Goal: Task Accomplishment & Management: Use online tool/utility

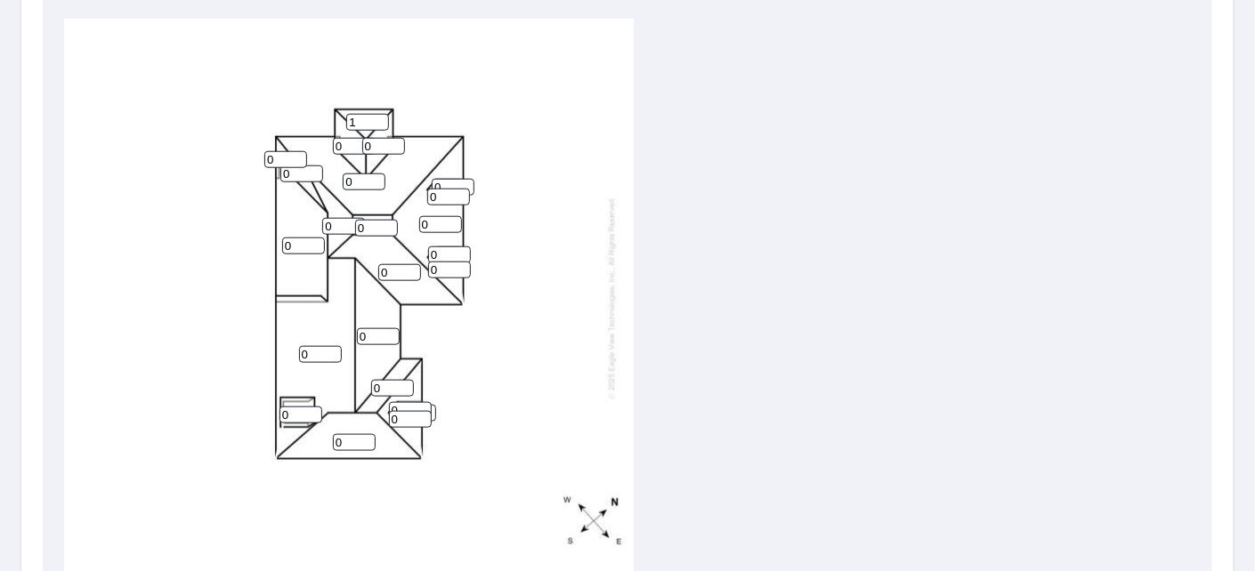
click at [373, 114] on input "1" at bounding box center [367, 122] width 43 height 17
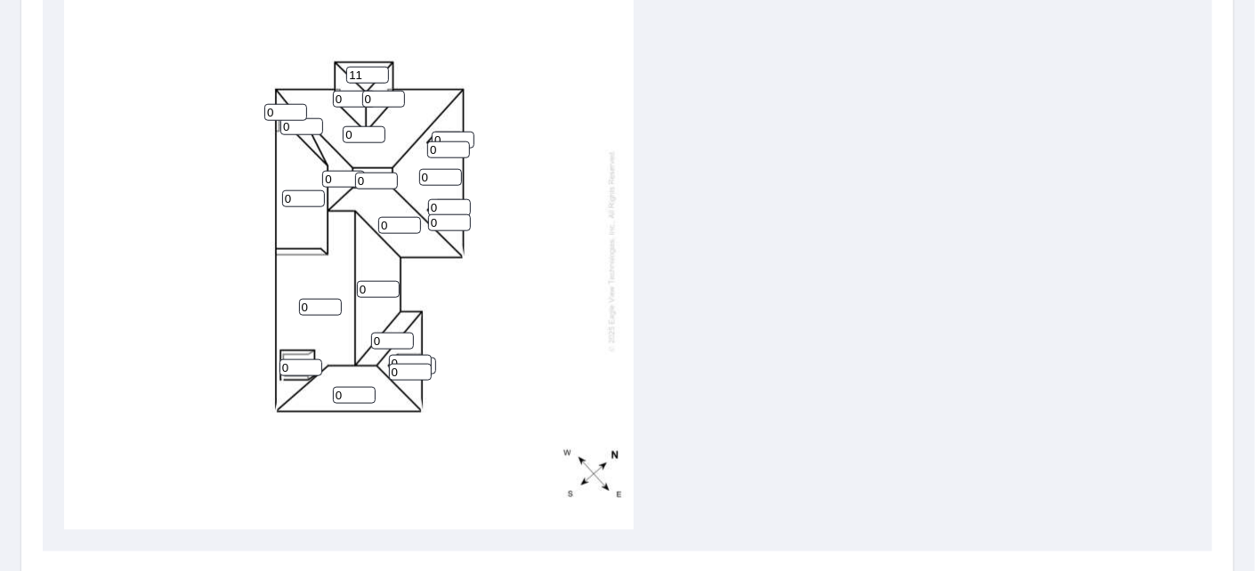
scroll to position [623, 0]
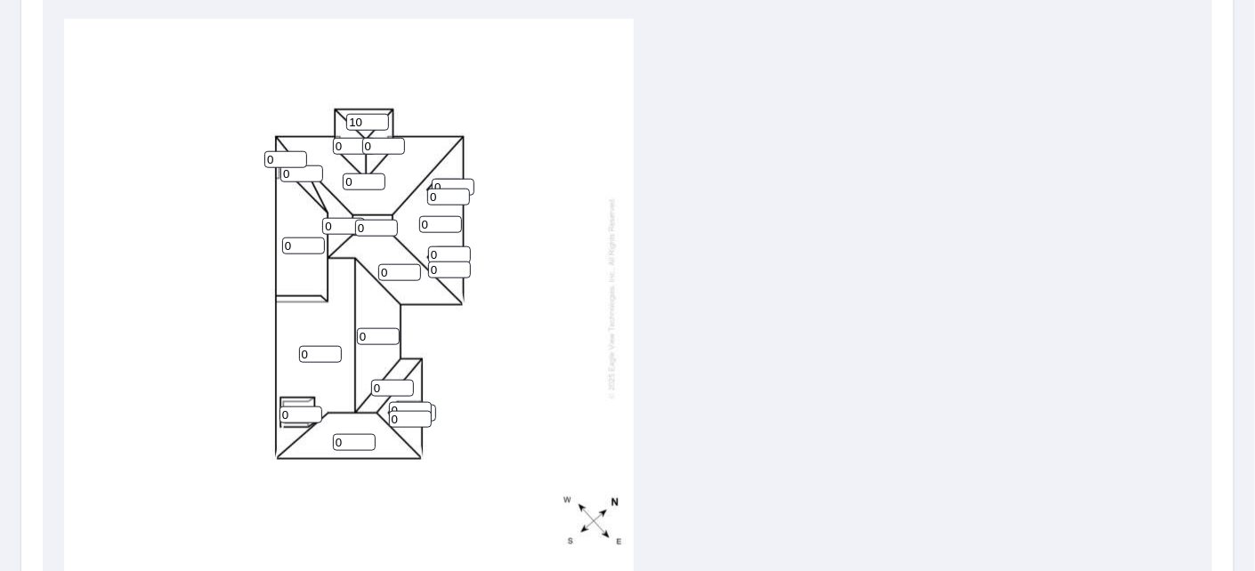
type input "11"
click at [340, 138] on input "0" at bounding box center [354, 146] width 43 height 17
type input "0"
type input "11"
click at [368, 138] on input "0" at bounding box center [383, 146] width 43 height 17
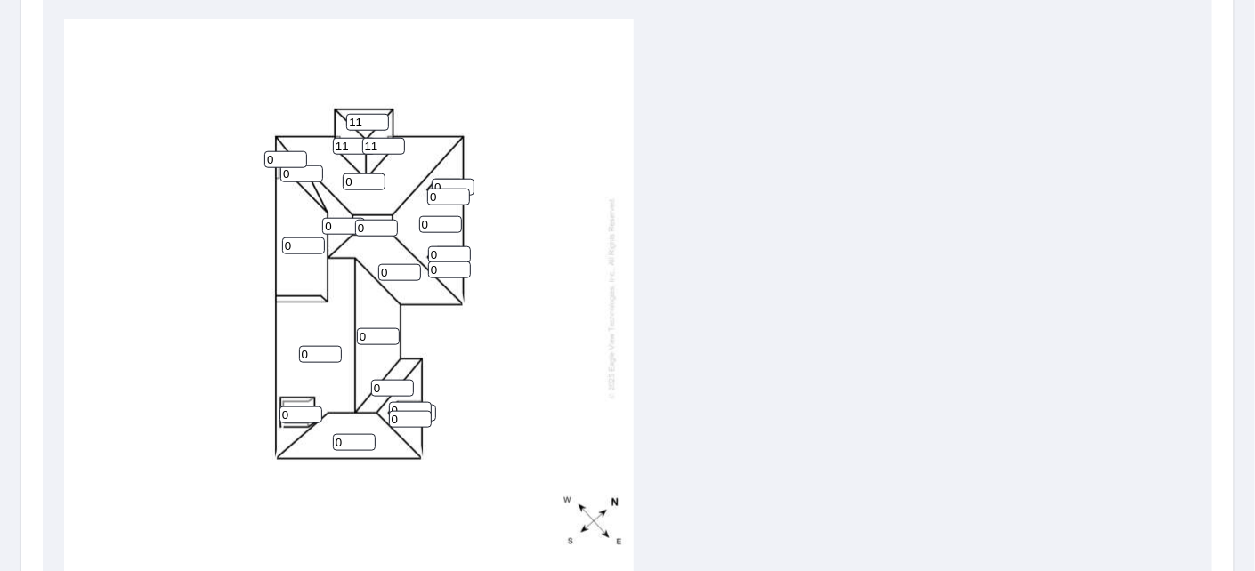
type input "11"
click at [363, 174] on input "0" at bounding box center [364, 182] width 43 height 17
type input "0"
type input "12"
click at [284, 151] on input "0" at bounding box center [285, 159] width 43 height 17
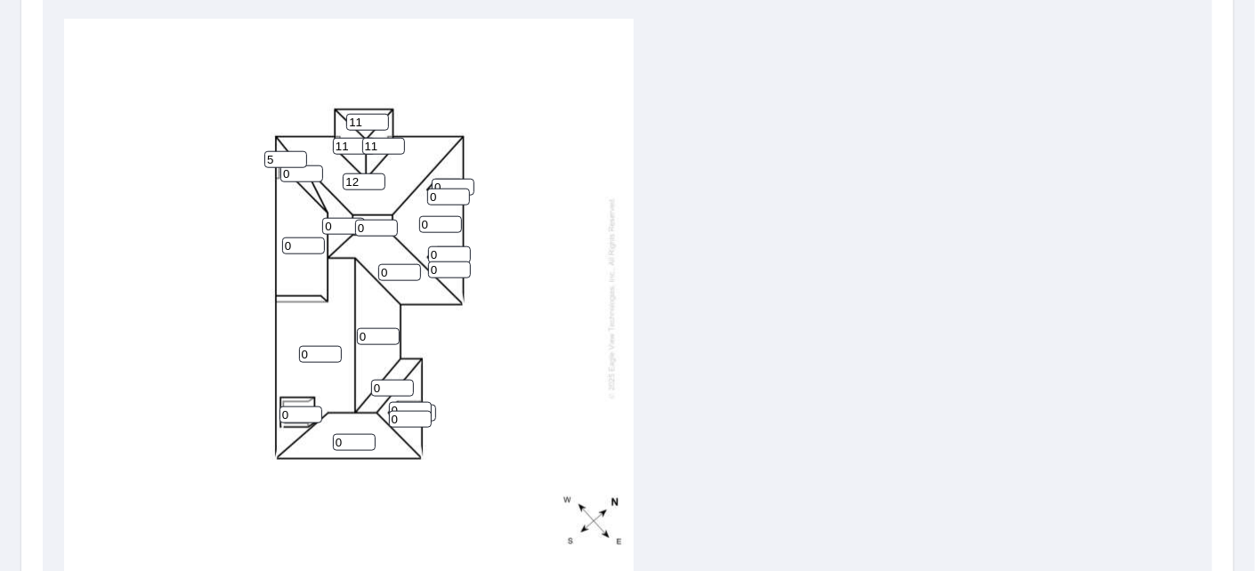
type input "5"
click at [293, 238] on input "0" at bounding box center [303, 246] width 43 height 17
type input "0"
type input "5"
click at [320, 346] on input "0" at bounding box center [320, 354] width 43 height 17
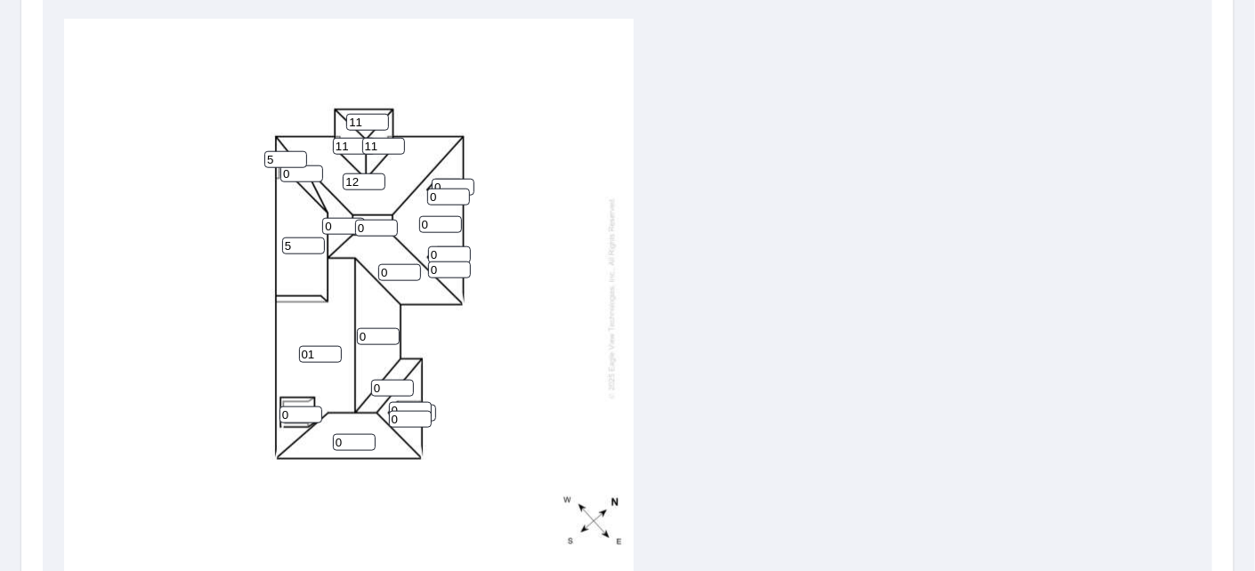
type input "0"
type input "12"
click at [375, 328] on input "0" at bounding box center [378, 336] width 43 height 17
type input "12"
click at [392, 380] on input "0" at bounding box center [392, 388] width 43 height 17
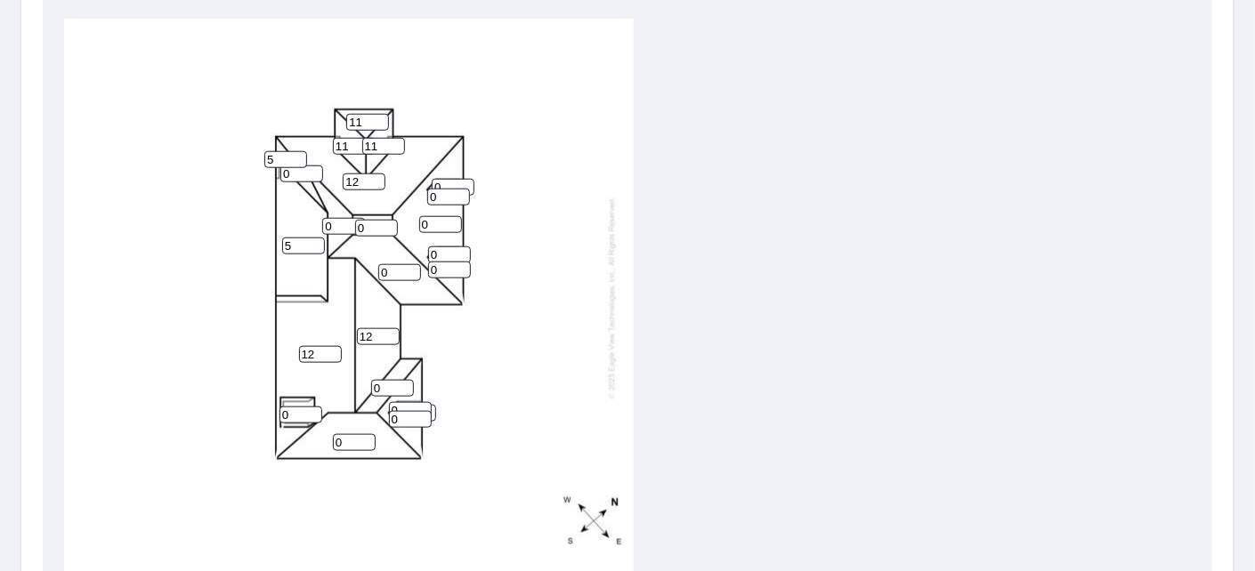
drag, startPoint x: 392, startPoint y: 373, endPoint x: 357, endPoint y: 370, distance: 34.8
click at [357, 370] on div "12 12 0 5 12 0 0 0 0 11 0 11 0 11 0 0 5 0 0 0 0 0 0" at bounding box center [349, 298] width 570 height 559
type input "11"
click at [412, 402] on input "0" at bounding box center [410, 410] width 43 height 17
type input "11"
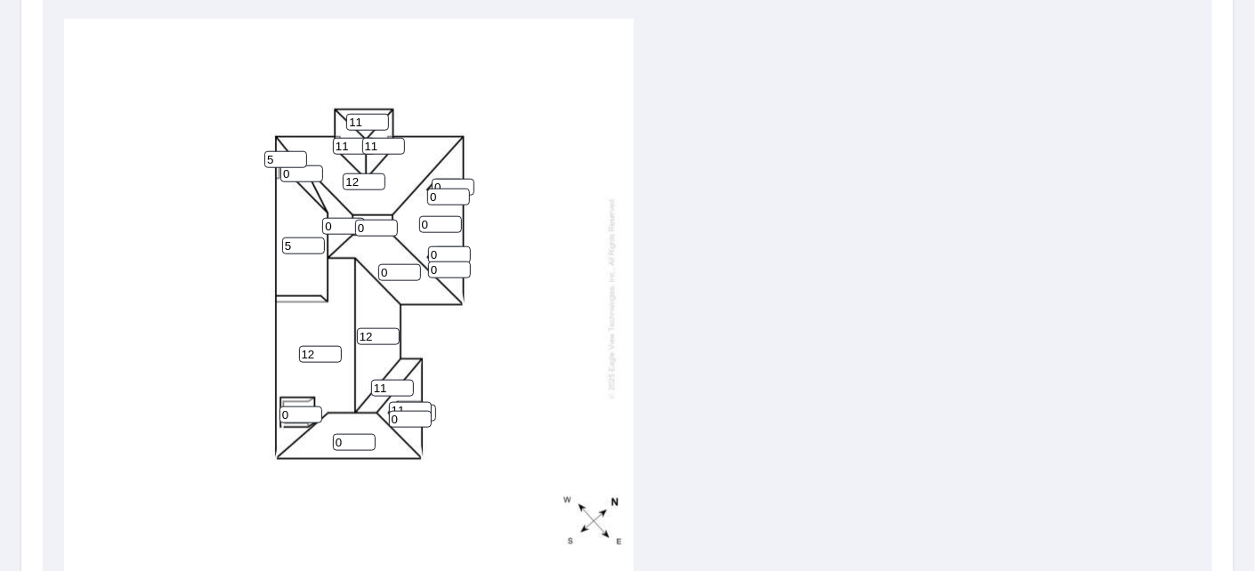
drag, startPoint x: 412, startPoint y: 405, endPoint x: 388, endPoint y: 404, distance: 24.0
click at [389, 411] on input "0" at bounding box center [410, 419] width 43 height 17
type input "11"
drag, startPoint x: 351, startPoint y: 424, endPoint x: 290, endPoint y: 423, distance: 60.5
click at [290, 423] on div "12 12 0 5 12 0 0 0 0 11 11 11 0 11 0 0 5 11 0 0 0 11 0" at bounding box center [349, 298] width 570 height 559
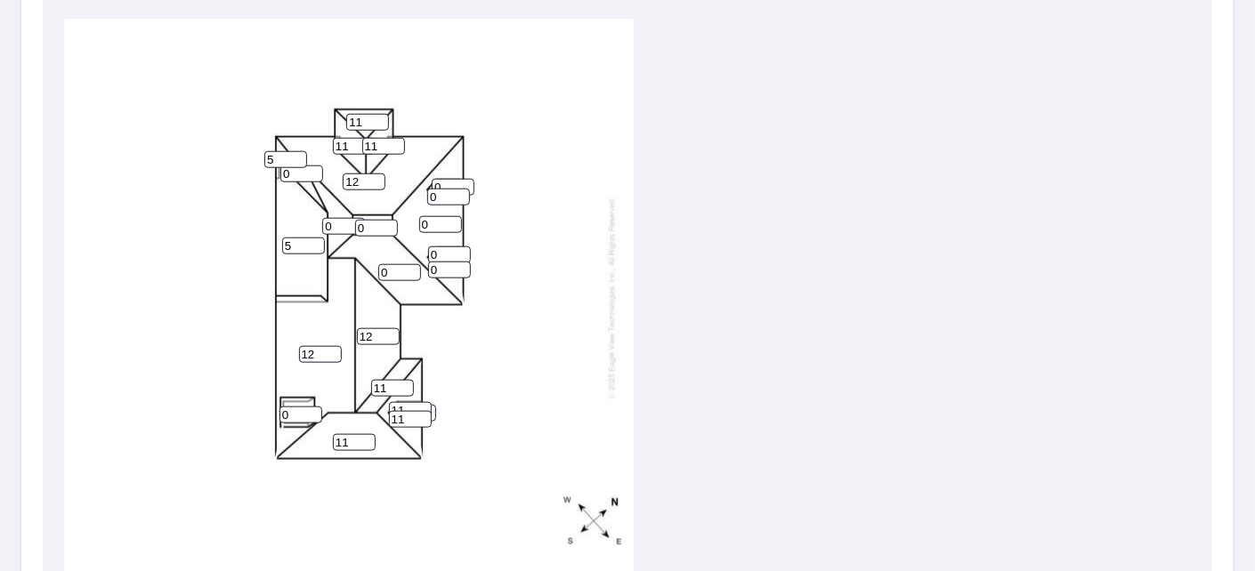
type input "11"
drag, startPoint x: 290, startPoint y: 402, endPoint x: 280, endPoint y: 400, distance: 9.9
click at [280, 407] on input "0" at bounding box center [300, 415] width 43 height 17
type input "5"
drag, startPoint x: 393, startPoint y: 250, endPoint x: 376, endPoint y: 251, distance: 17.8
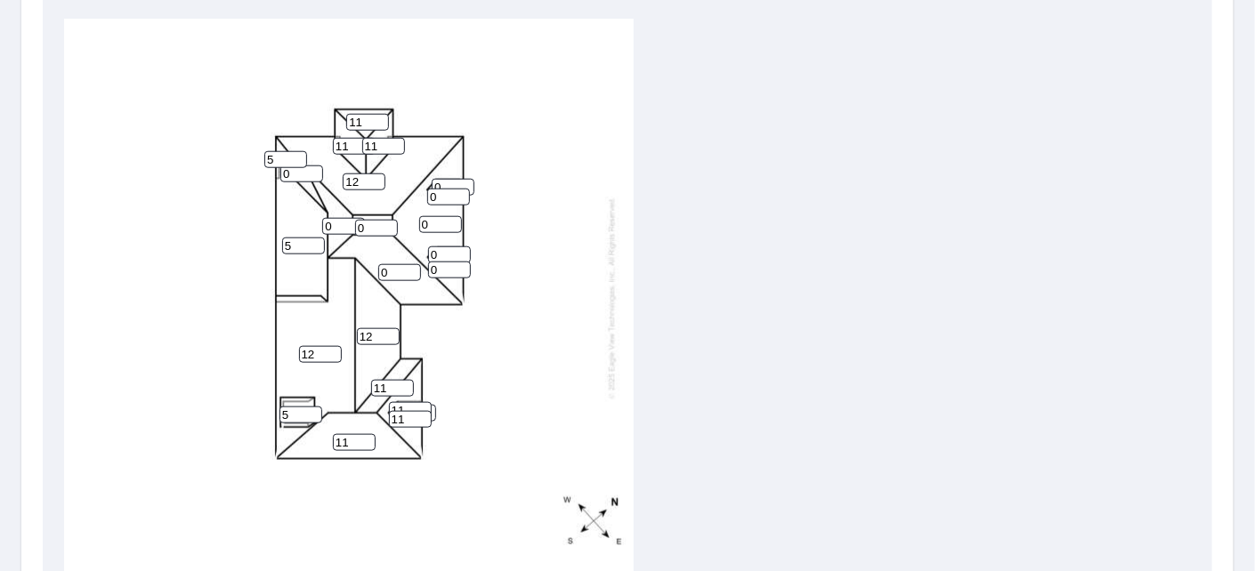
click at [376, 251] on div "12 12 0 5 12 11 0 0 0 11 11 11 5 11 0 0 5 11 0 0 0 11 0" at bounding box center [349, 298] width 570 height 559
type input "12"
drag, startPoint x: 446, startPoint y: 239, endPoint x: 400, endPoint y: 249, distance: 46.4
click at [400, 249] on div "12 12 0 5 12 11 12 0 0 11 11 11 5 11 0 0 5 11 0 0 0 11 0" at bounding box center [349, 298] width 570 height 559
type input "11"
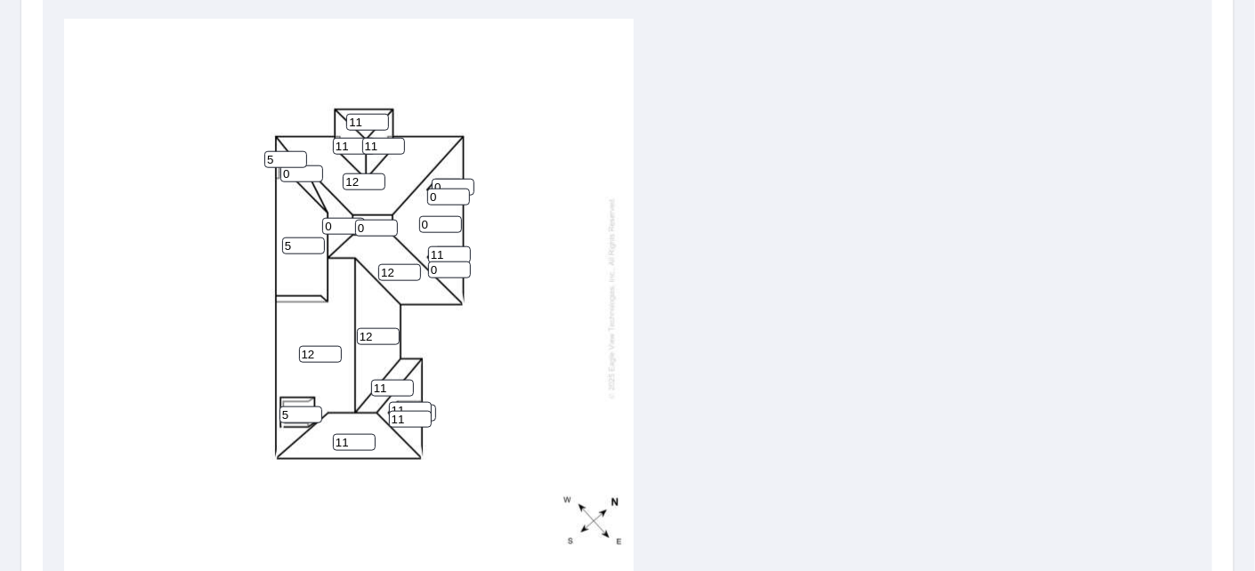
drag, startPoint x: 445, startPoint y: 254, endPoint x: 413, endPoint y: 255, distance: 32.0
click at [414, 255] on div "12 12 0 5 12 11 12 0 0 11 11 11 5 11 0 0 5 11 0 11 0 11 0" at bounding box center [349, 298] width 570 height 559
type input "11"
drag, startPoint x: 438, startPoint y: 208, endPoint x: 398, endPoint y: 213, distance: 40.3
click at [400, 213] on div "12 12 0 5 12 11 12 0 0 11 11 11 5 11 0 0 5 11 0 11 0 11 11" at bounding box center [349, 298] width 570 height 559
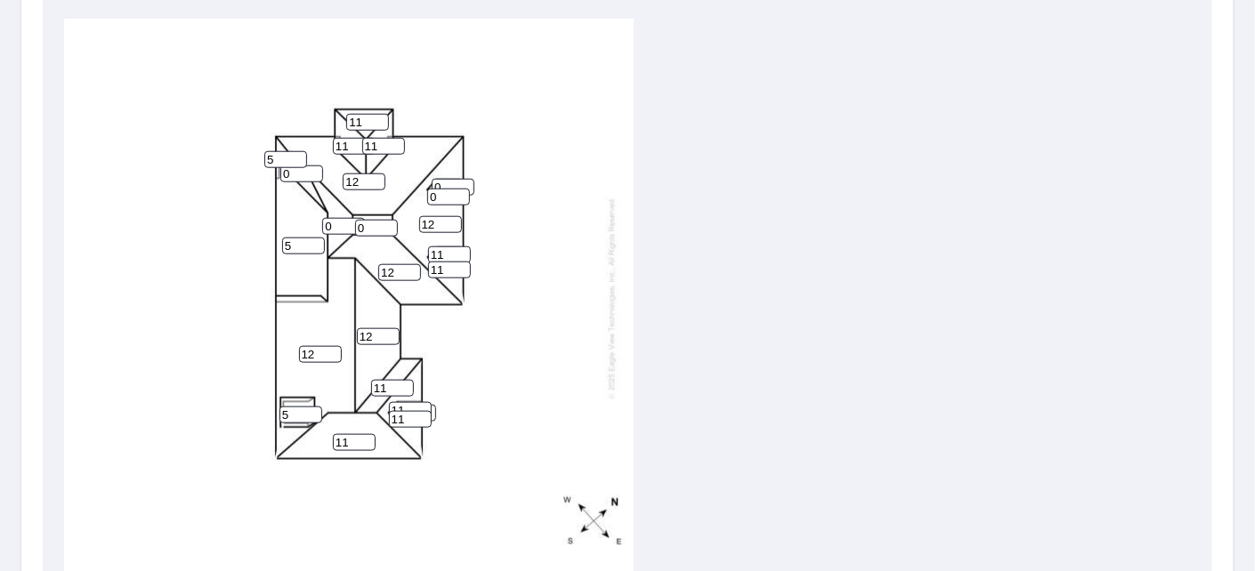
type input "12"
click at [441, 189] on input "0" at bounding box center [448, 197] width 43 height 17
type input "11"
drag, startPoint x: 443, startPoint y: 166, endPoint x: 431, endPoint y: 166, distance: 12.5
click at [432, 179] on input "0" at bounding box center [453, 187] width 43 height 17
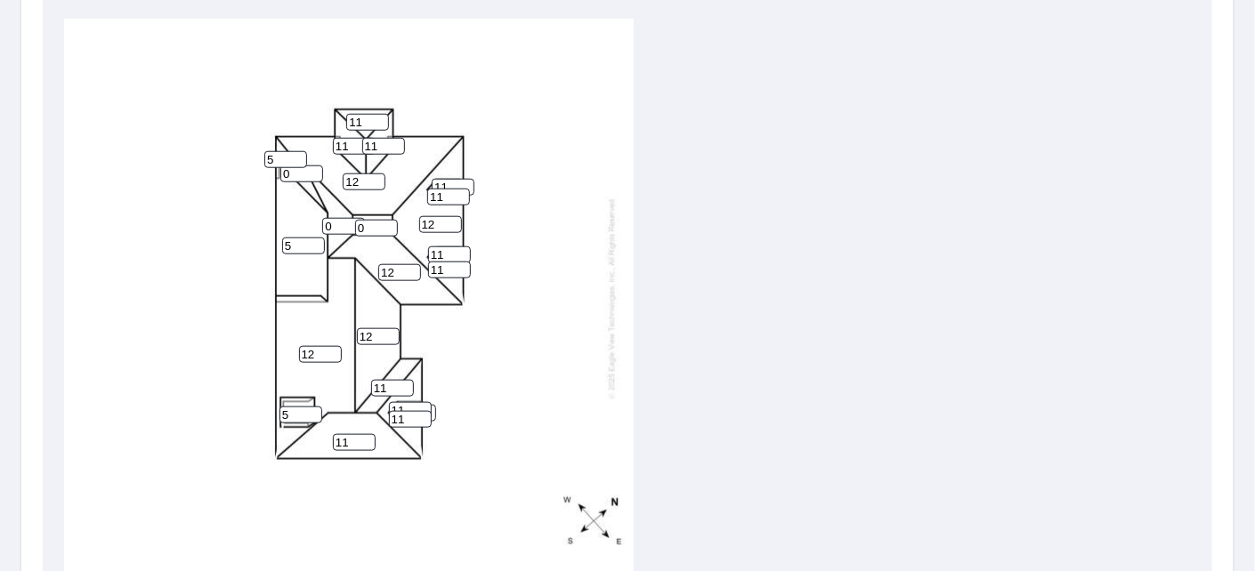
type input "11"
drag, startPoint x: 363, startPoint y: 214, endPoint x: 341, endPoint y: 214, distance: 22.3
click at [341, 214] on div "12 12 12 5 12 11 12 0 0 11 11 11 5 11 0 0 5 11 11 11 11 11 11" at bounding box center [349, 298] width 570 height 559
drag, startPoint x: 336, startPoint y: 206, endPoint x: 320, endPoint y: 206, distance: 16.0
click at [322, 218] on input "0" at bounding box center [343, 226] width 43 height 17
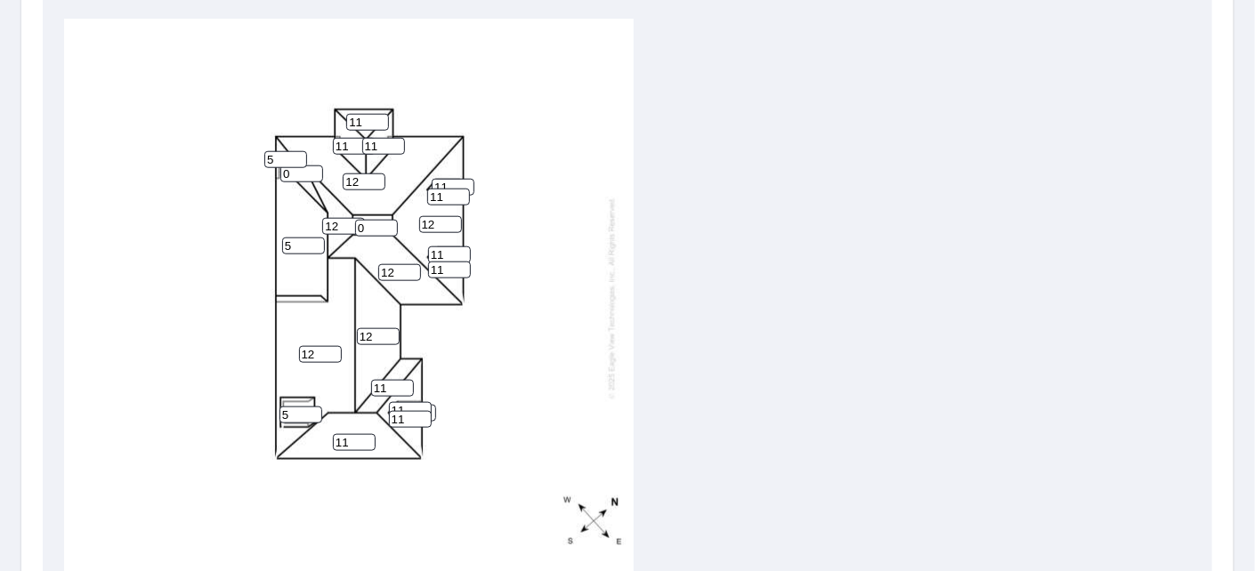
type input "12"
drag, startPoint x: 298, startPoint y: 151, endPoint x: 265, endPoint y: 133, distance: 37.9
click at [280, 166] on input "0" at bounding box center [301, 174] width 43 height 17
type input "12"
click at [433, 405] on input "0" at bounding box center [414, 413] width 43 height 17
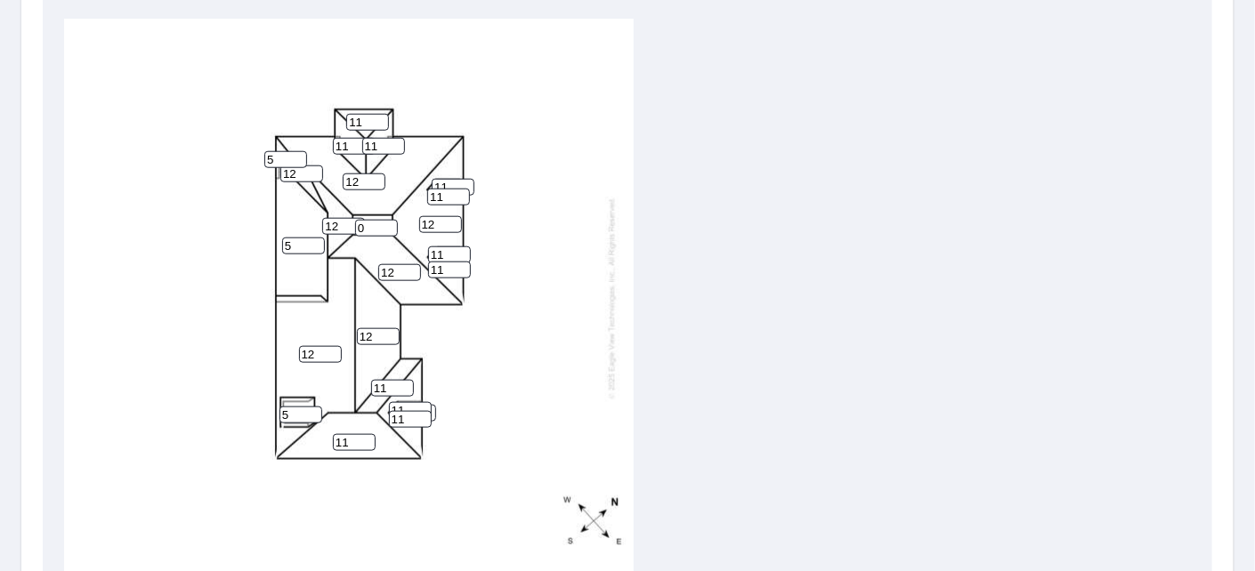
click at [433, 405] on input "1" at bounding box center [414, 413] width 43 height 17
click at [433, 405] on input "2" at bounding box center [414, 413] width 43 height 17
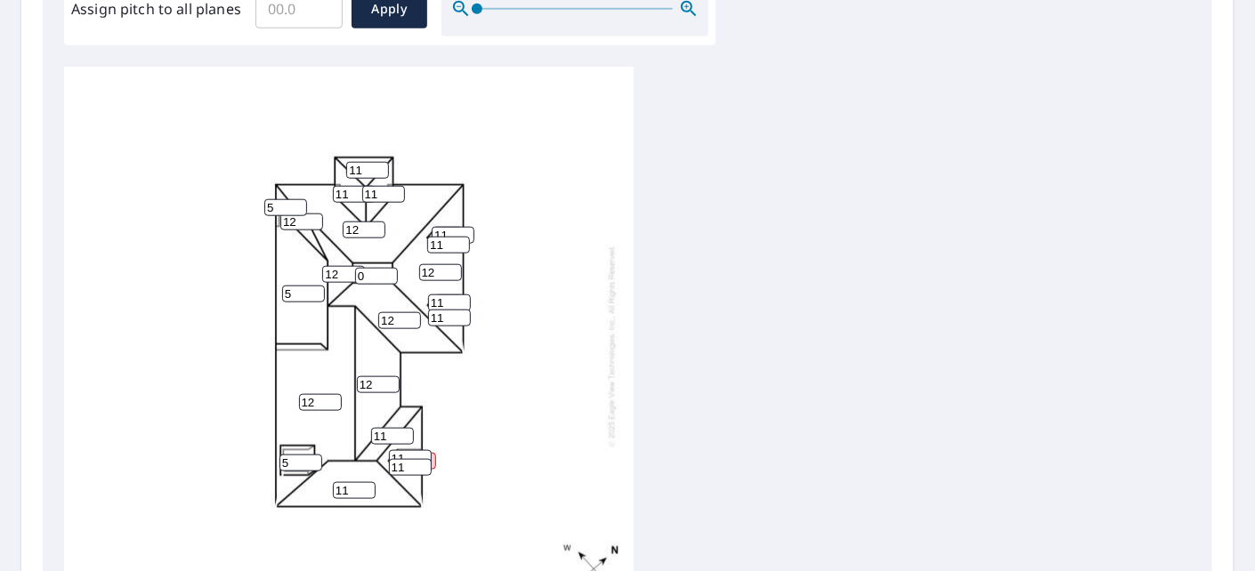
scroll to position [670, 0]
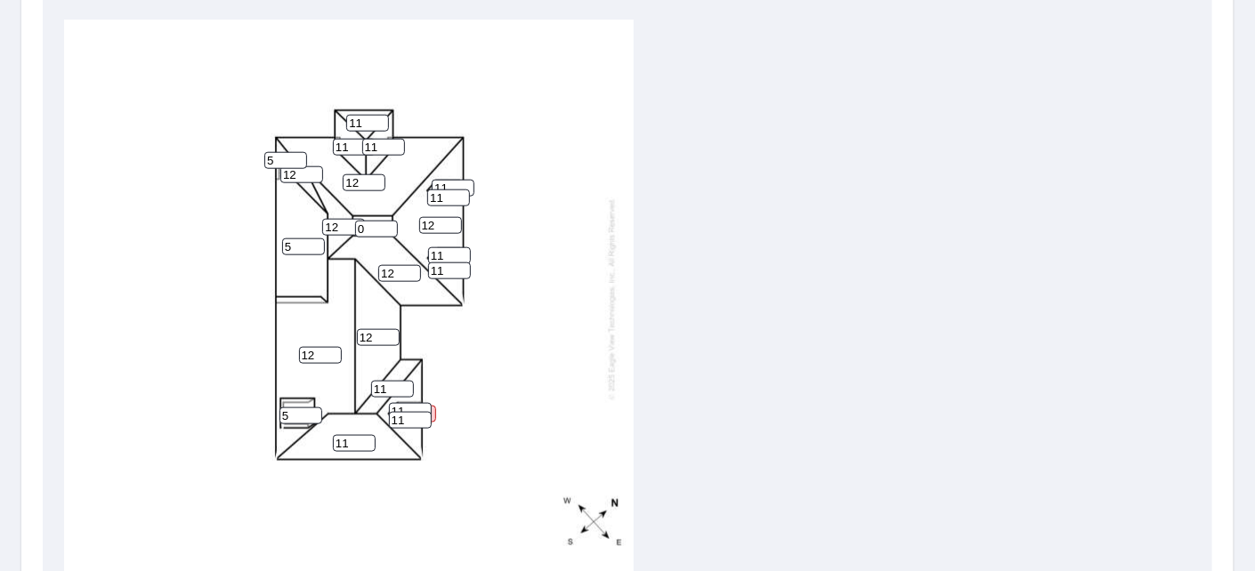
click at [538, 367] on div "12 12 12 5 12 11 12 211 12 11 11 11 5 11 0 12 5 11 11 11 11 11 11" at bounding box center [349, 299] width 570 height 559
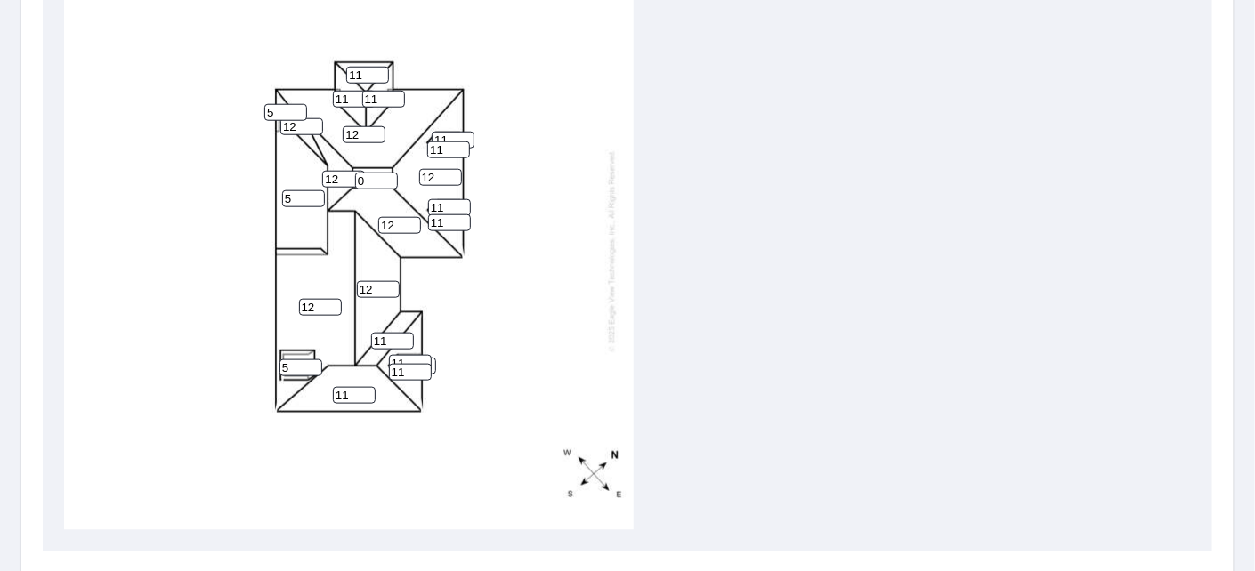
scroll to position [623, 0]
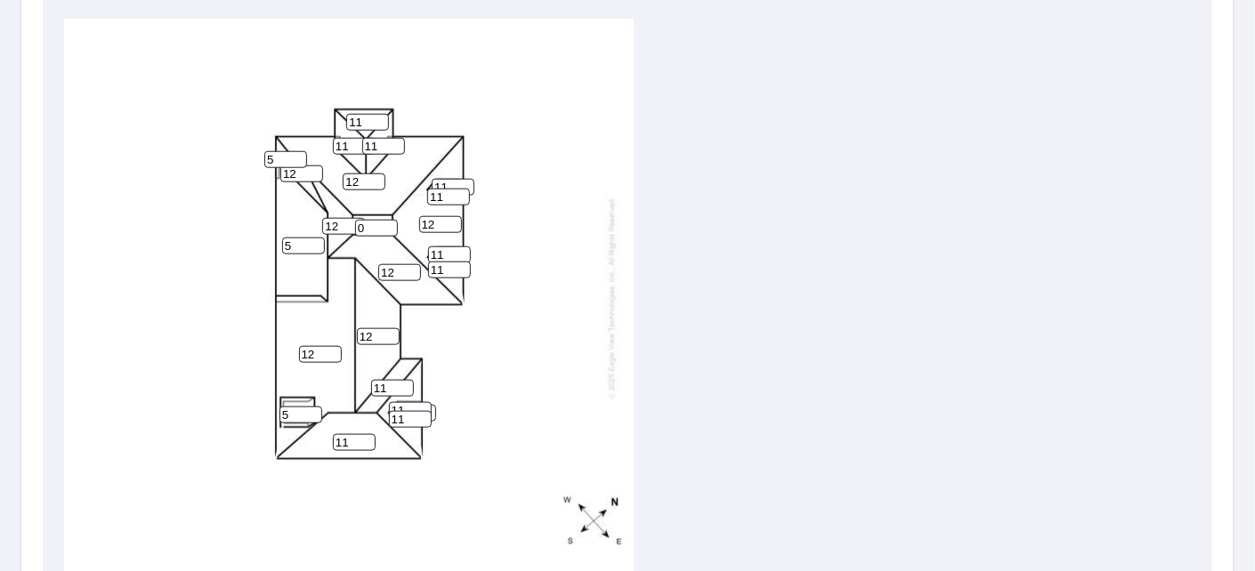
click at [431, 405] on input "36" at bounding box center [414, 413] width 43 height 17
click at [460, 387] on div "12 12 12 5 12 11 12 311 12 11 11 11 5 11 0 12 5 11 11 11 11 11 11" at bounding box center [349, 299] width 570 height 559
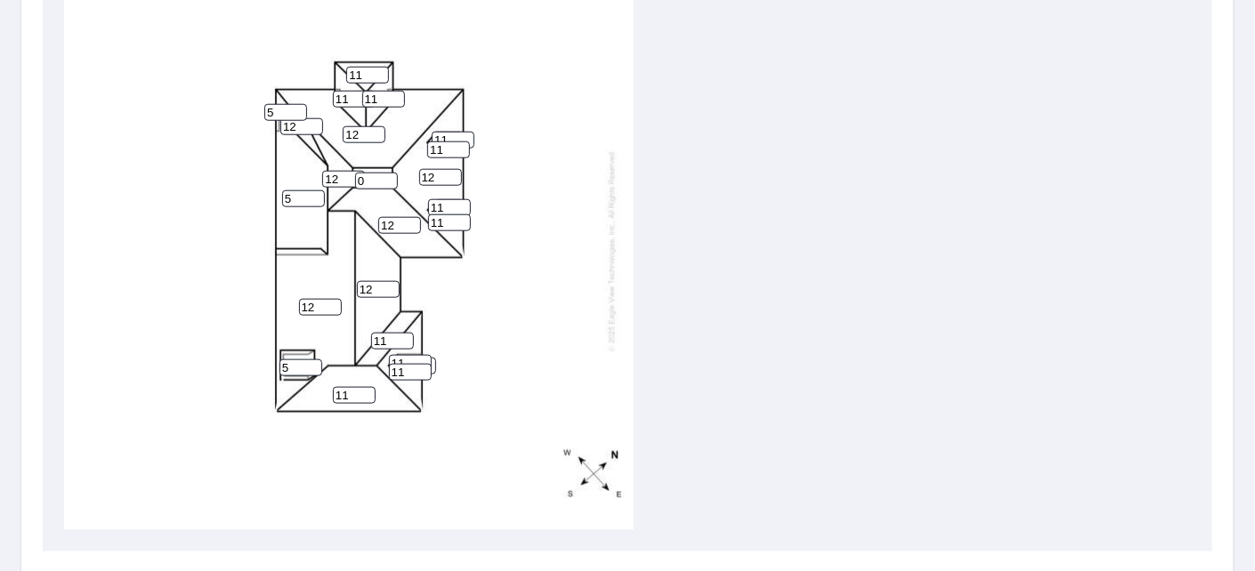
scroll to position [623, 0]
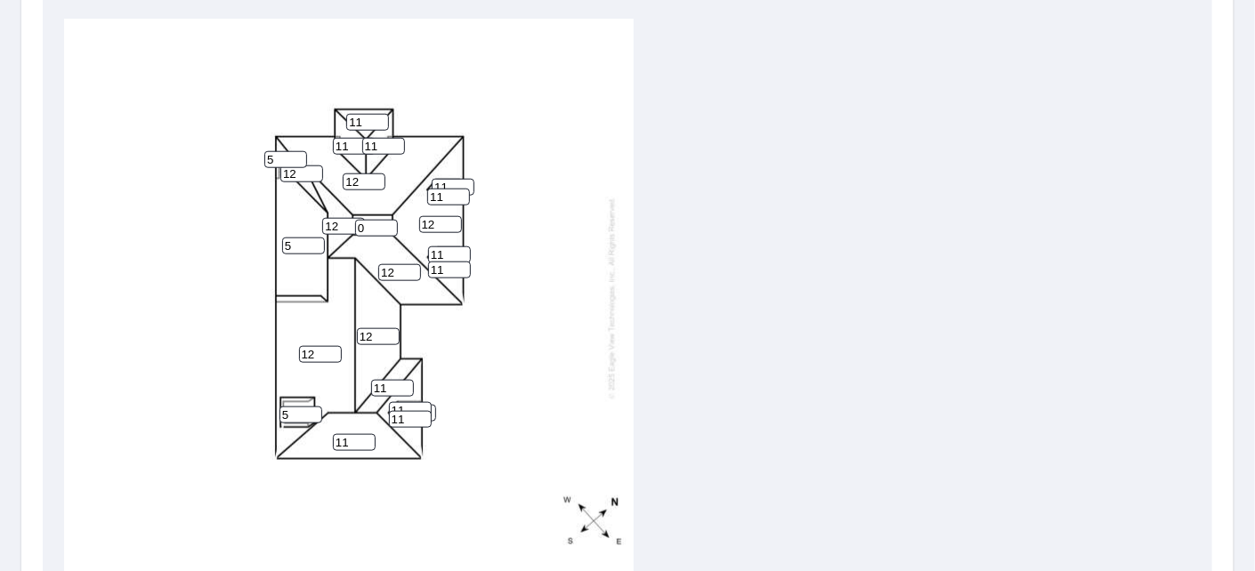
click at [432, 405] on input "36" at bounding box center [414, 413] width 43 height 17
click at [432, 405] on input "35" at bounding box center [414, 413] width 43 height 17
click at [432, 405] on input "34" at bounding box center [414, 413] width 43 height 17
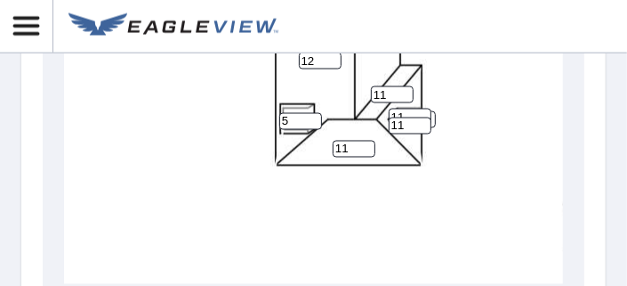
scroll to position [1251, 0]
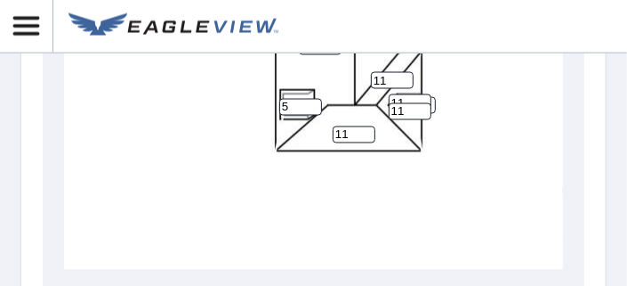
type input "35"
click at [433, 97] on input "35" at bounding box center [414, 105] width 43 height 17
click at [431, 94] on input "11" at bounding box center [410, 102] width 43 height 17
click at [433, 97] on input "35" at bounding box center [414, 105] width 43 height 17
click at [417, 103] on input "12" at bounding box center [410, 111] width 43 height 17
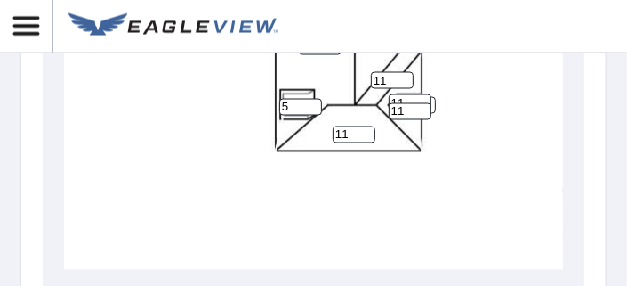
type input "11"
click at [424, 103] on input "11" at bounding box center [410, 111] width 43 height 17
click at [433, 97] on input "35" at bounding box center [414, 105] width 43 height 17
type input "11"
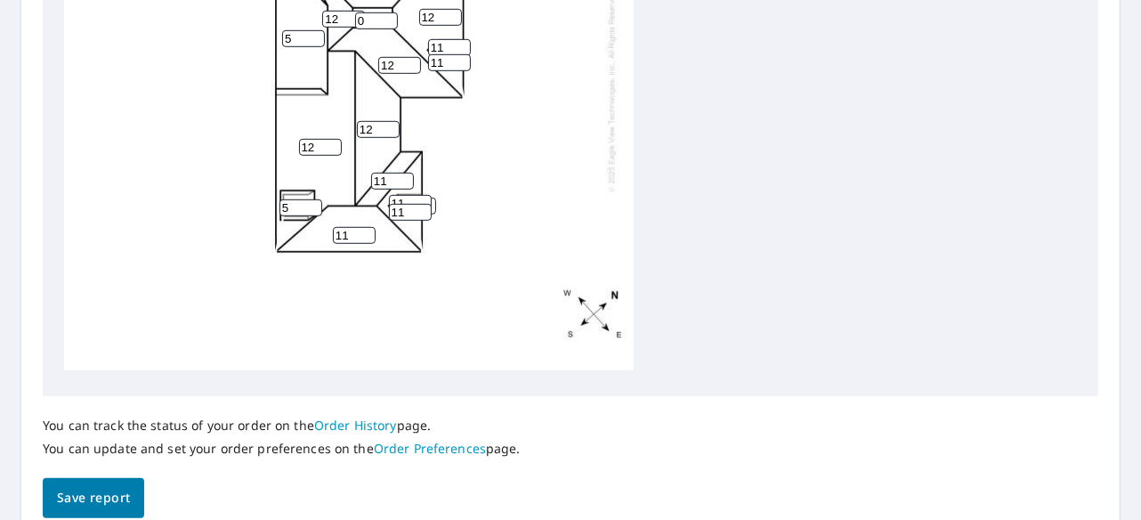
scroll to position [888, 0]
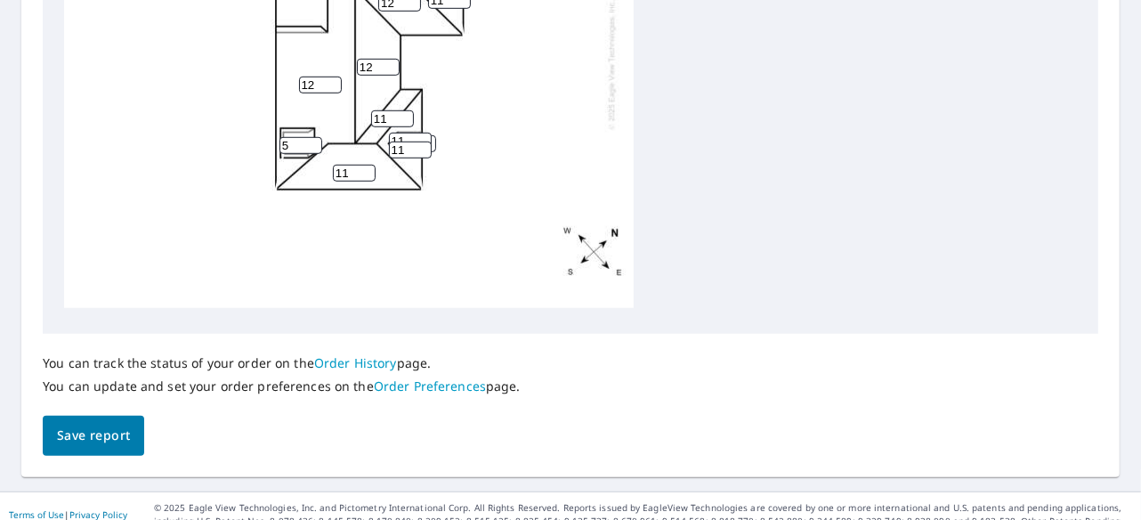
click at [84, 427] on span "Save report" at bounding box center [93, 435] width 73 height 22
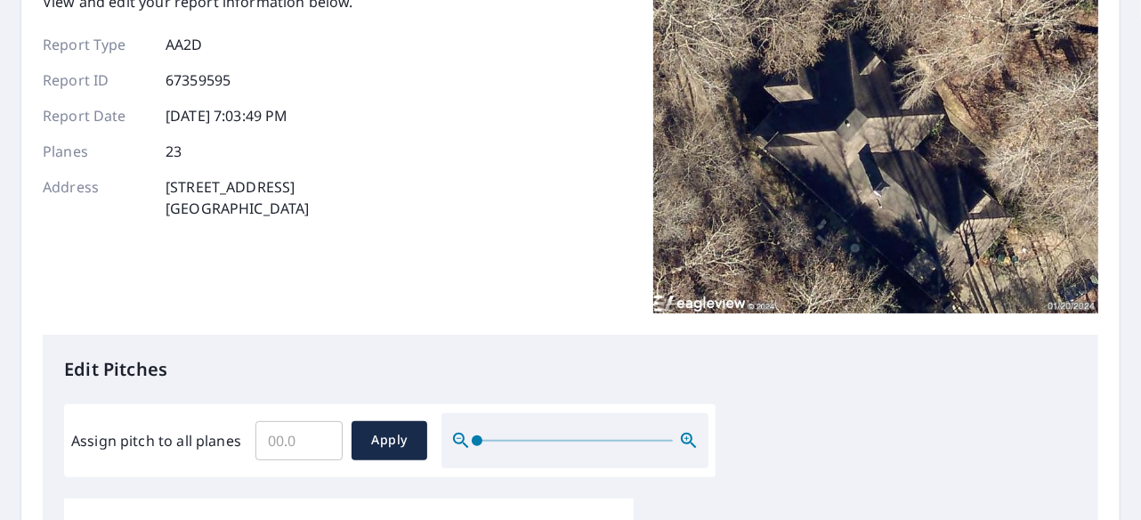
scroll to position [0, 0]
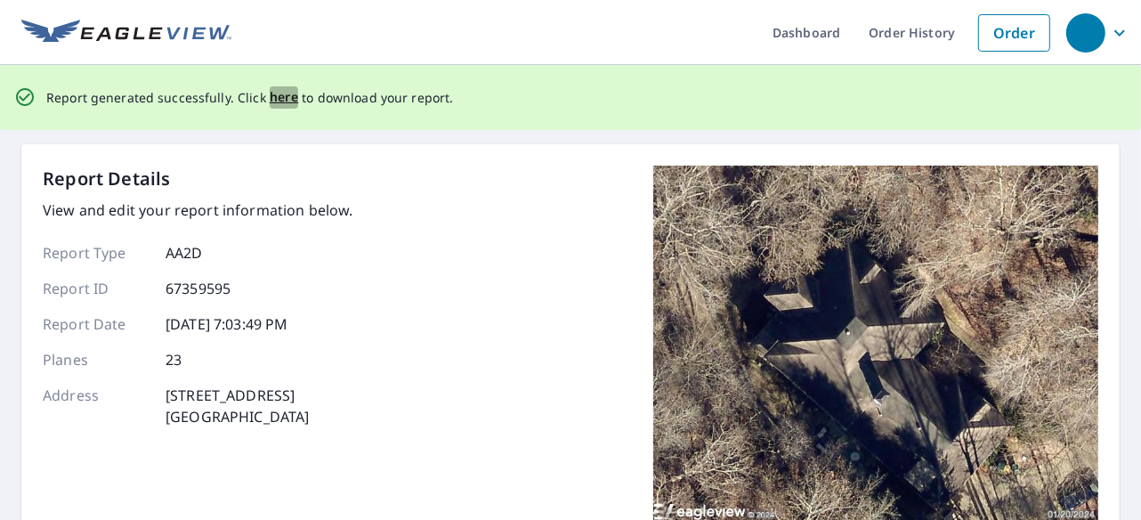
click at [270, 101] on span "here" at bounding box center [284, 97] width 29 height 22
